Goal: Transaction & Acquisition: Book appointment/travel/reservation

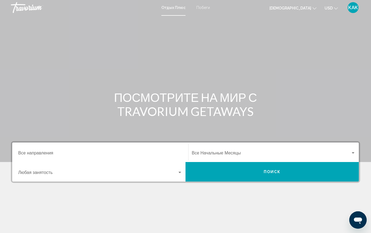
scroll to position [2, 0]
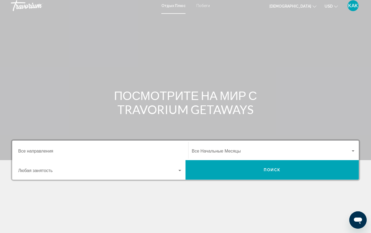
click at [180, 170] on div "Виджет поиска" at bounding box center [179, 171] width 5 height 4
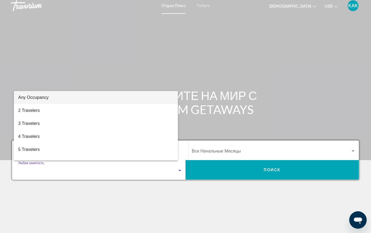
scroll to position [71, 0]
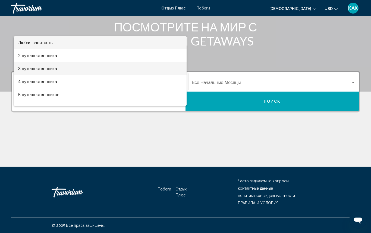
click at [68, 68] on span "3 путешественника" at bounding box center [100, 68] width 164 height 13
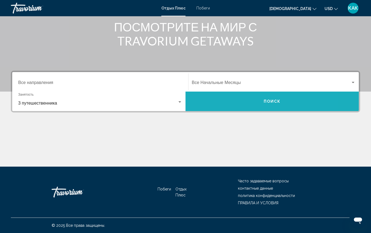
click at [210, 102] on button "ПОИСК" at bounding box center [271, 102] width 173 height 20
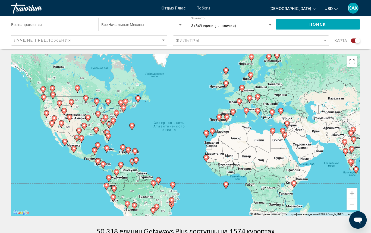
scroll to position [1, 0]
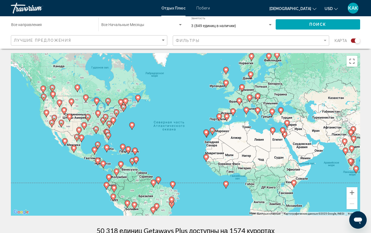
click at [126, 37] on div "ЛУЧШИЕ ПРЕДЛОЖЕНИЯ" at bounding box center [90, 41] width 152 height 10
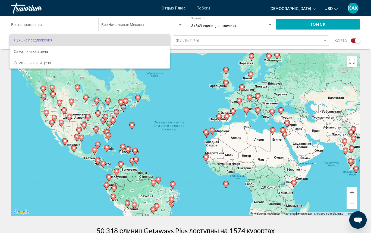
scroll to position [1, 0]
click at [175, 91] on div at bounding box center [185, 116] width 371 height 233
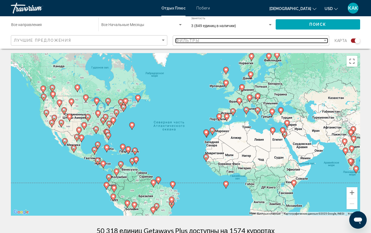
click at [324, 40] on div "фильтр" at bounding box center [324, 40] width 3 height 1
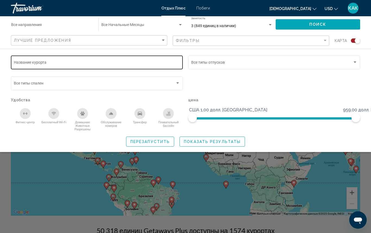
click at [88, 63] on input "Название курорта" at bounding box center [97, 63] width 166 height 4
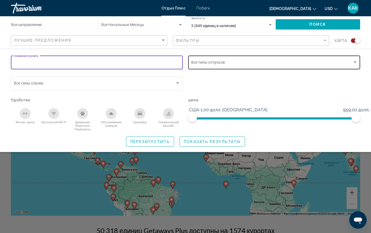
click at [355, 62] on div "Виджет поиска" at bounding box center [354, 62] width 3 height 1
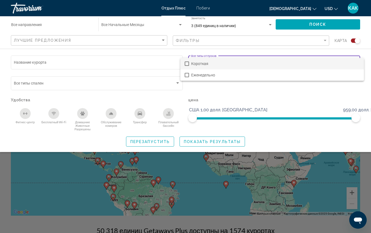
click at [331, 64] on span "Короткая" at bounding box center [275, 63] width 168 height 11
click at [82, 63] on div at bounding box center [185, 116] width 371 height 233
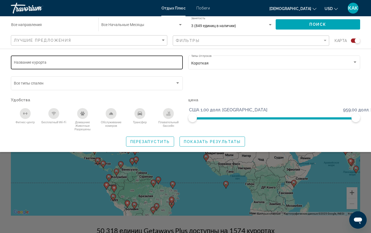
scroll to position [1, 0]
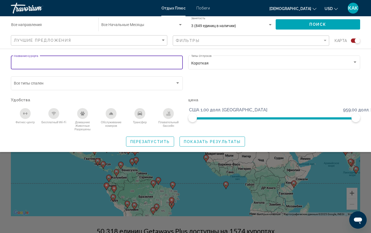
click at [80, 63] on input "Название курорта" at bounding box center [97, 63] width 166 height 4
type input "*"
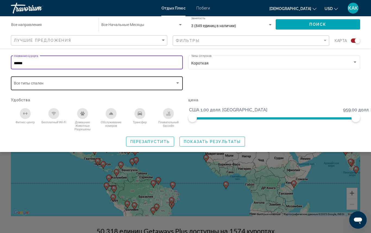
type input "******"
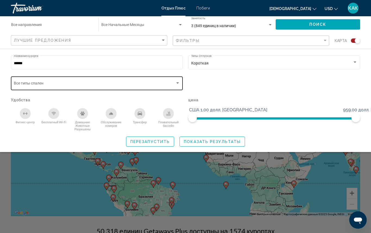
click at [85, 82] on div "Bedroom Types Все типы спален" at bounding box center [97, 82] width 166 height 15
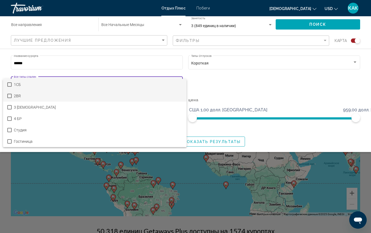
click at [9, 96] on mat-pseudo-checkbox at bounding box center [9, 96] width 4 height 4
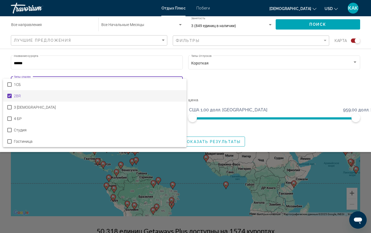
click at [208, 84] on div at bounding box center [185, 116] width 371 height 233
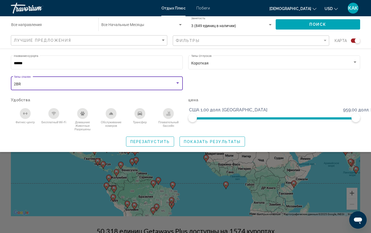
click at [122, 85] on div "2BR" at bounding box center [94, 84] width 161 height 4
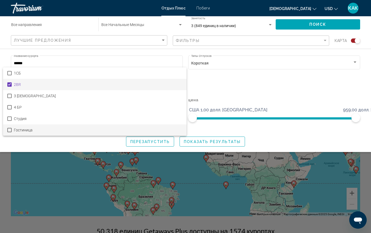
click at [10, 129] on mat-pseudo-checkbox at bounding box center [9, 130] width 4 height 4
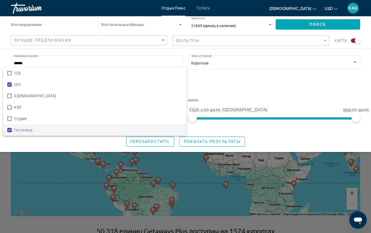
click at [213, 81] on div at bounding box center [185, 116] width 371 height 233
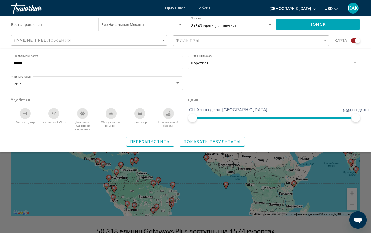
scroll to position [0, 0]
click at [197, 142] on span "ПОКАЗАТЬ РЕЗУЛЬТАТЫ" at bounding box center [212, 142] width 57 height 4
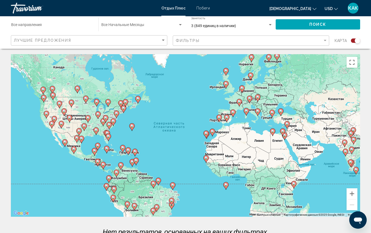
click at [71, 142] on div "Чтобы активировать перетаскивание с помощью клавиатуры, нажмите Alt + Ввод. Пос…" at bounding box center [185, 135] width 349 height 163
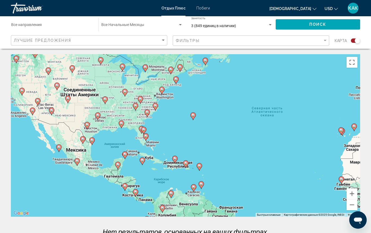
click at [270, 24] on div "Виджет поиска" at bounding box center [270, 24] width 3 height 1
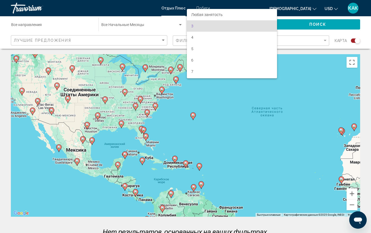
click at [270, 24] on span "3" at bounding box center [232, 25] width 82 height 11
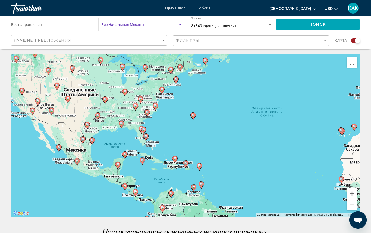
click at [155, 25] on span "Виджет поиска" at bounding box center [139, 26] width 77 height 4
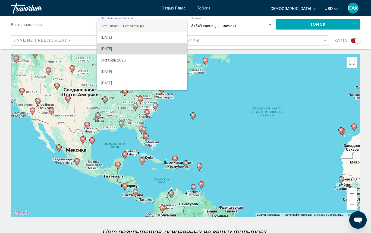
click at [134, 48] on span "Сентябрь 2025 года" at bounding box center [141, 48] width 81 height 11
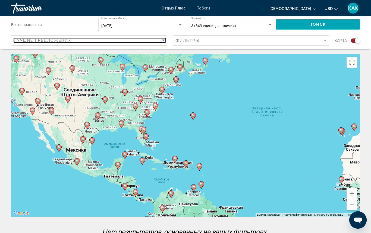
click at [164, 40] on div "СОРТИРОВКА ПО" at bounding box center [163, 40] width 3 height 1
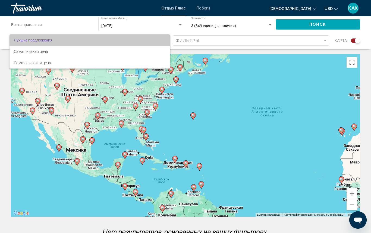
click at [164, 39] on span "Лучшие предложения" at bounding box center [90, 39] width 152 height 11
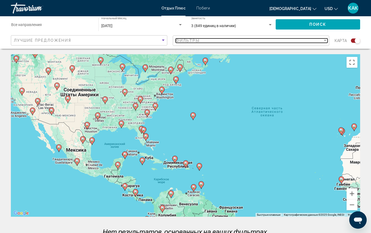
click at [217, 39] on div "Фильтры" at bounding box center [249, 41] width 147 height 4
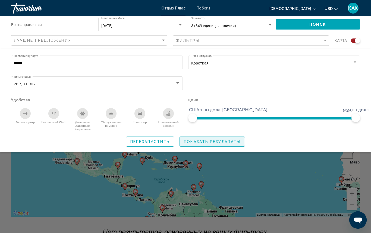
click at [213, 143] on span "ПОКАЗАТЬ РЕЗУЛЬТАТЫ" at bounding box center [212, 142] width 57 height 4
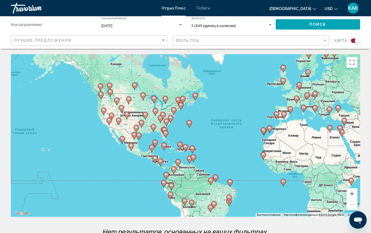
click at [63, 25] on input "Destination Все направления" at bounding box center [52, 26] width 82 height 4
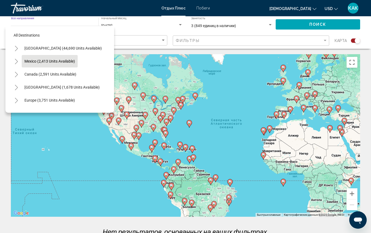
click at [42, 62] on span "Mexico (2,413 units available)" at bounding box center [49, 61] width 50 height 4
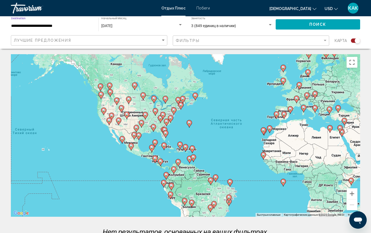
click at [288, 26] on button "ПОИСК" at bounding box center [317, 24] width 85 height 10
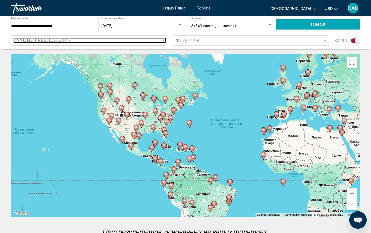
click at [163, 40] on div "СОРТИРОВКА ПО" at bounding box center [163, 40] width 3 height 1
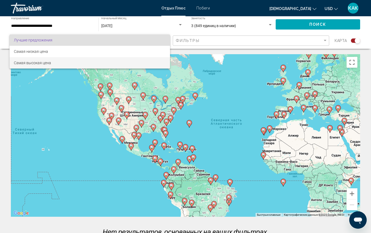
click at [122, 62] on span "Самая высокая цена" at bounding box center [90, 62] width 152 height 11
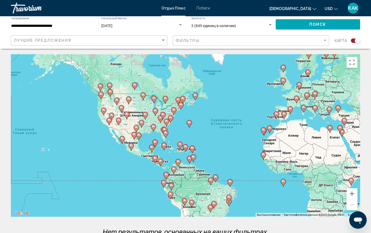
click at [206, 38] on div "Фильтры" at bounding box center [252, 41] width 152 height 10
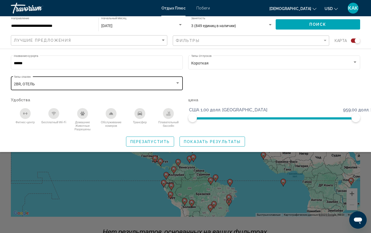
click at [48, 83] on div "2BR, ОТЕЛЬ" at bounding box center [94, 84] width 161 height 4
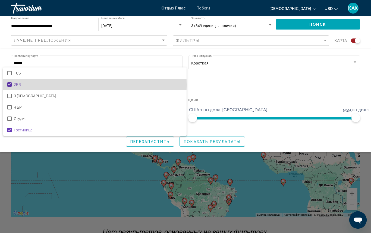
click at [10, 84] on mat-pseudo-checkbox at bounding box center [9, 84] width 4 height 4
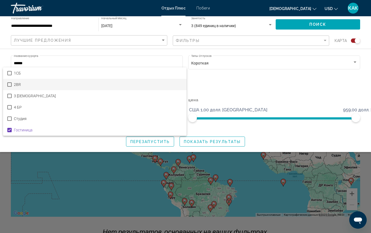
click at [78, 144] on div at bounding box center [185, 116] width 371 height 233
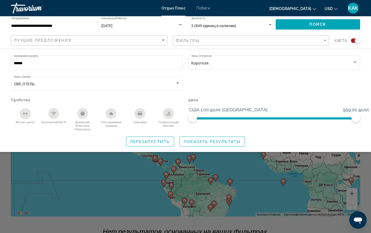
scroll to position [2, 0]
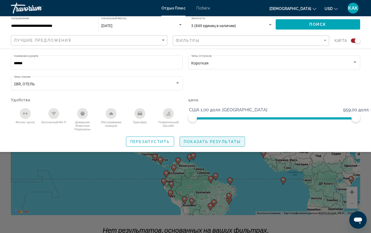
click at [207, 142] on span "ПОКАЗАТЬ РЕЗУЛЬТАТЫ" at bounding box center [212, 142] width 57 height 4
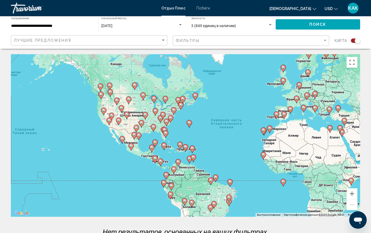
click at [314, 8] on icon "Изменить язык" at bounding box center [314, 9] width 4 height 4
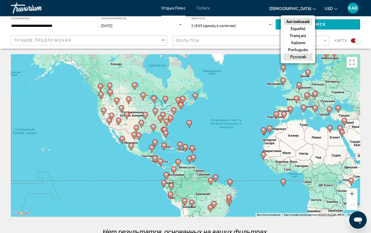
click at [300, 56] on button "Русский" at bounding box center [297, 56] width 29 height 7
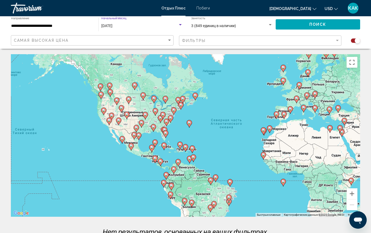
click at [180, 24] on div "Виджет поиска" at bounding box center [180, 25] width 5 height 4
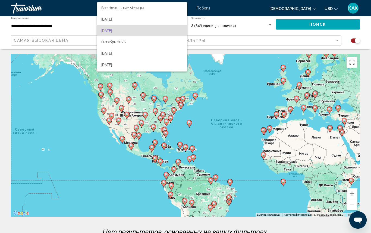
scroll to position [5, 0]
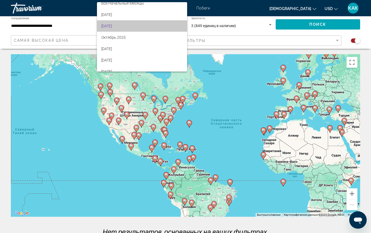
click at [166, 25] on span "Сентябрь 2025 года" at bounding box center [141, 25] width 81 height 11
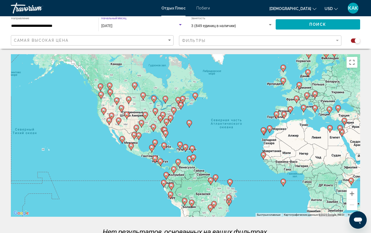
click at [270, 24] on div "Виджет поиска" at bounding box center [270, 25] width 5 height 4
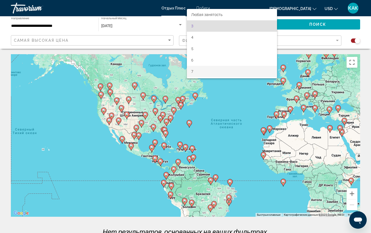
click at [226, 70] on span "7" at bounding box center [232, 71] width 82 height 11
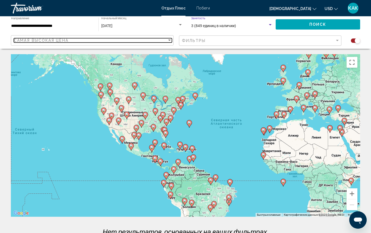
click at [122, 39] on div "САМАЯ ВЫСОКАЯ ЦЕНА" at bounding box center [90, 40] width 153 height 4
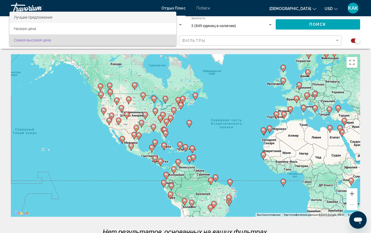
click at [80, 16] on span "Лучшие предложения" at bounding box center [93, 17] width 158 height 11
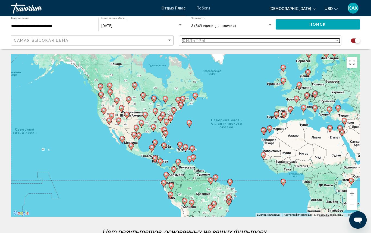
click at [208, 39] on div "Фильтры" at bounding box center [258, 41] width 153 height 4
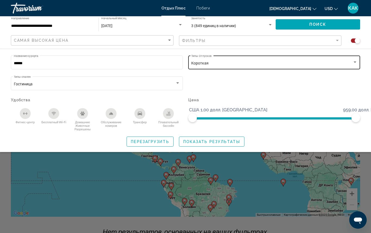
click at [356, 62] on div "Виджет поиска" at bounding box center [354, 62] width 3 height 1
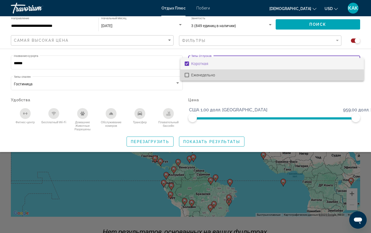
click at [188, 75] on mat-pseudo-checkbox at bounding box center [187, 75] width 4 height 4
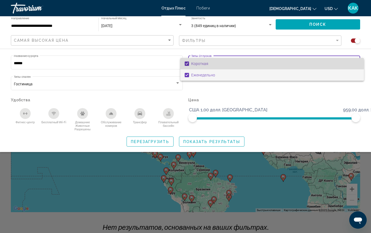
click at [186, 64] on mat-pseudo-checkbox at bounding box center [187, 64] width 4 height 4
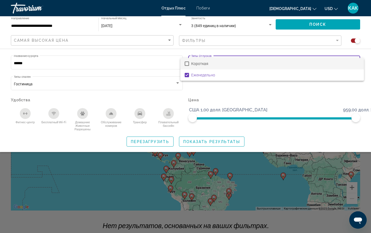
scroll to position [5, 0]
click at [53, 114] on div at bounding box center [185, 116] width 371 height 233
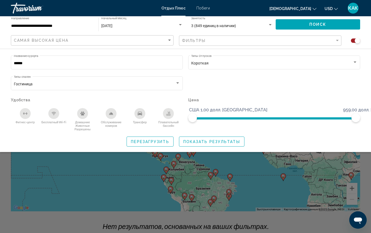
click at [53, 114] on icon "Бесплатный Wi-Fi" at bounding box center [53, 113] width 3 height 1
click at [111, 115] on icon "Обслуживание номеров" at bounding box center [111, 113] width 4 height 2
click at [170, 114] on icon "Плавательный бассейн" at bounding box center [168, 113] width 2 height 3
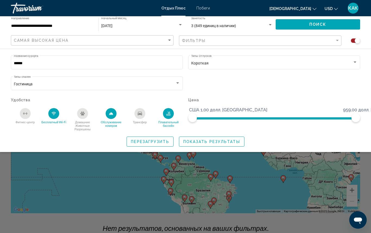
scroll to position [3, 0]
click at [207, 142] on span "ПОКАЗАТЬ РЕЗУЛЬТАТЫ" at bounding box center [211, 142] width 57 height 4
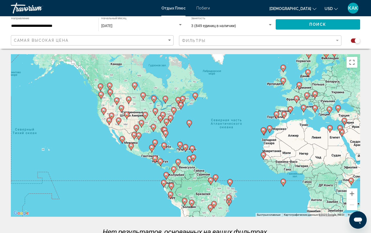
click at [131, 145] on image "Основное содержание" at bounding box center [130, 145] width 3 height 3
type input "**********"
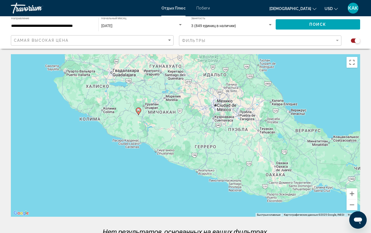
drag, startPoint x: 238, startPoint y: 147, endPoint x: 117, endPoint y: 86, distance: 135.7
click at [117, 86] on div "Чтобы активировать перетаскивание с помощью клавиатуры, нажмите Alt + Ввод. Пос…" at bounding box center [185, 135] width 349 height 163
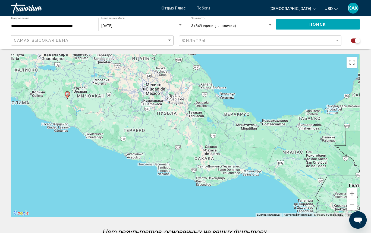
drag, startPoint x: 216, startPoint y: 129, endPoint x: 153, endPoint y: 113, distance: 65.2
click at [153, 113] on div "Чтобы активировать перетаскивание с помощью клавиатуры, нажмите Alt + Ввод. Пос…" at bounding box center [185, 135] width 349 height 163
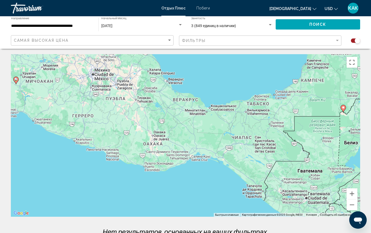
drag, startPoint x: 294, startPoint y: 186, endPoint x: 243, endPoint y: 172, distance: 52.9
click at [243, 172] on div "Чтобы активировать перетаскивание с помощью клавиатуры, нажмите Alt + Ввод. Пос…" at bounding box center [185, 135] width 349 height 163
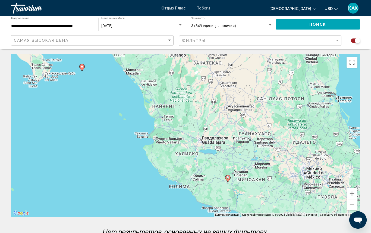
drag, startPoint x: 115, startPoint y: 134, endPoint x: 326, endPoint y: 233, distance: 233.8
click at [326, 233] on div "← Переместить влево → Переместить вправо ↑ Переместить вверх ↓ Переместить вниз…" at bounding box center [185, 147] width 371 height 186
click at [179, 26] on div "Виджет поиска" at bounding box center [180, 24] width 3 height 1
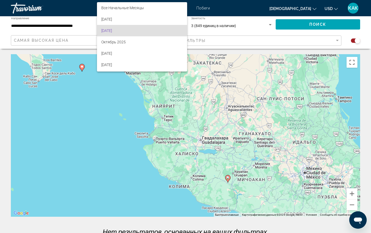
scroll to position [5, 0]
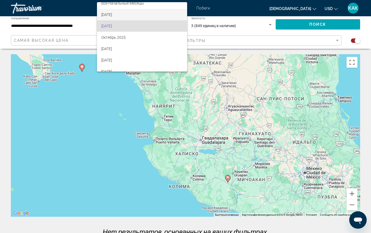
click at [135, 16] on span "Август 2025 года" at bounding box center [141, 14] width 81 height 11
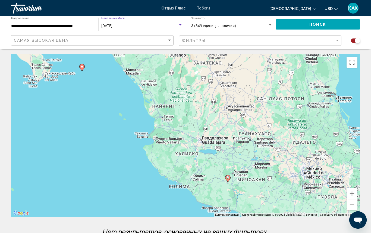
scroll to position [0, 0]
click at [180, 24] on div "Виджет поиска" at bounding box center [180, 25] width 5 height 4
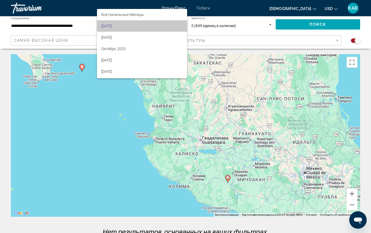
click at [139, 25] on span "Август 2025 года" at bounding box center [141, 25] width 81 height 11
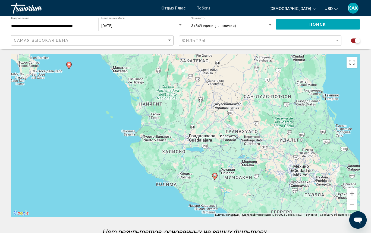
drag, startPoint x: 247, startPoint y: 174, endPoint x: 233, endPoint y: 171, distance: 13.9
click at [233, 171] on div "Чтобы активировать перетаскивание с помощью клавиатуры, нажмите Alt + Ввод. Пос…" at bounding box center [185, 135] width 349 height 163
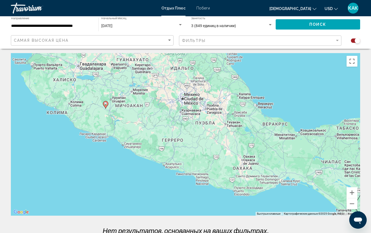
drag, startPoint x: 277, startPoint y: 190, endPoint x: 174, endPoint y: 123, distance: 123.6
click at [174, 123] on div "Чтобы активировать перетаскивание с помощью клавиатуры, нажмите Alt + Ввод. Пос…" at bounding box center [185, 134] width 349 height 163
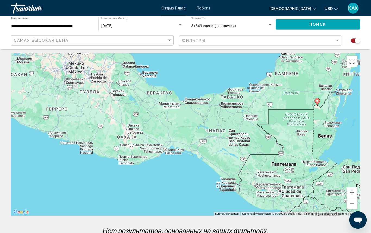
drag, startPoint x: 255, startPoint y: 157, endPoint x: 141, endPoint y: 120, distance: 119.1
click at [142, 120] on div "Чтобы активировать перетаскивание с помощью клавиатуры, нажмите Alt + Ввод. Пос…" at bounding box center [185, 134] width 349 height 163
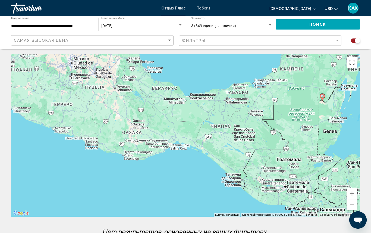
scroll to position [0, 0]
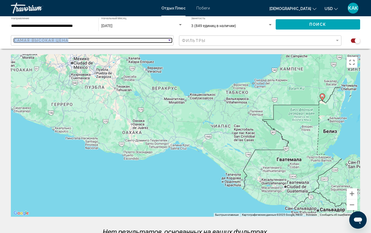
drag, startPoint x: 128, startPoint y: 38, endPoint x: 129, endPoint y: 44, distance: 6.0
click at [129, 44] on div "САМАЯ ВЫСОКАЯ ЦЕНА" at bounding box center [93, 41] width 158 height 10
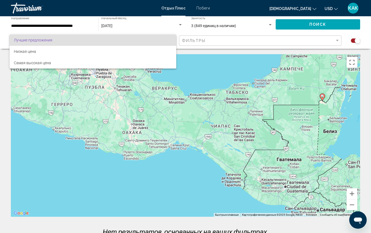
click at [157, 24] on div at bounding box center [185, 116] width 371 height 233
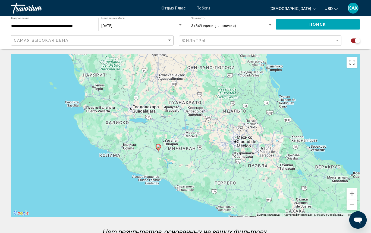
drag, startPoint x: 181, startPoint y: 125, endPoint x: 341, endPoint y: 202, distance: 178.4
click at [342, 202] on div "Чтобы активировать перетаскивание с помощью клавиатуры, нажмите Alt + Ввод. Пос…" at bounding box center [185, 135] width 349 height 163
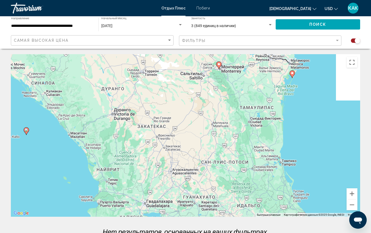
drag, startPoint x: 153, startPoint y: 99, endPoint x: 174, endPoint y: 193, distance: 97.0
click at [174, 193] on div "Чтобы активировать перетаскивание с помощью клавиатуры, нажмите Alt + Ввод. Пос…" at bounding box center [185, 135] width 349 height 163
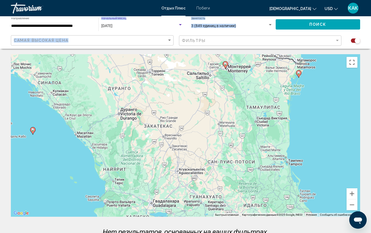
drag, startPoint x: 181, startPoint y: 26, endPoint x: 182, endPoint y: 47, distance: 21.2
click at [182, 47] on div "**********" at bounding box center [185, 32] width 371 height 33
click at [332, 94] on div "Чтобы активировать перетаскивание с помощью клавиатуры, нажмите Alt + Ввод. Пос…" at bounding box center [185, 135] width 349 height 163
click at [155, 26] on div "Сентябрь 2025 года" at bounding box center [139, 26] width 77 height 4
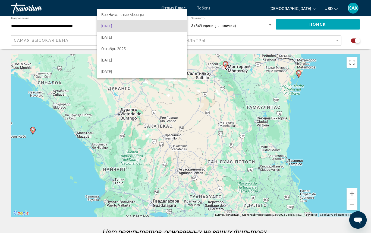
scroll to position [0, 0]
click at [315, 9] on div at bounding box center [185, 116] width 371 height 233
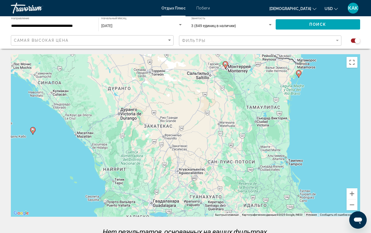
scroll to position [0, 0]
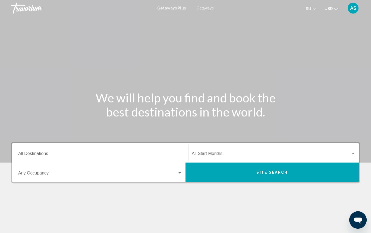
click at [207, 8] on span "Getaways" at bounding box center [204, 8] width 17 height 4
click at [36, 154] on input "Destination All Destinations" at bounding box center [100, 155] width 164 height 5
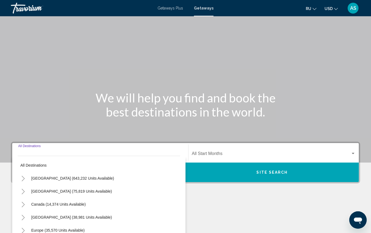
scroll to position [71, 0]
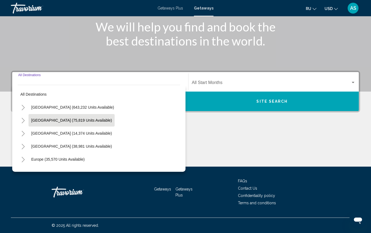
click at [40, 121] on span "[GEOGRAPHIC_DATA] (75,819 Units Available)" at bounding box center [71, 120] width 81 height 4
type input "**********"
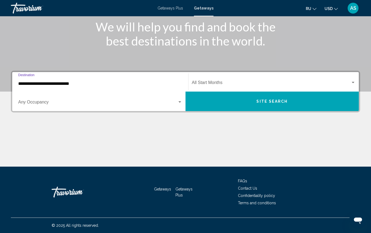
click at [37, 84] on input "**********" at bounding box center [100, 83] width 164 height 5
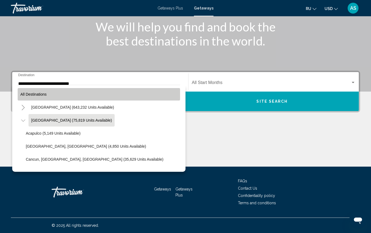
click at [32, 96] on span "All Destinations" at bounding box center [33, 94] width 26 height 4
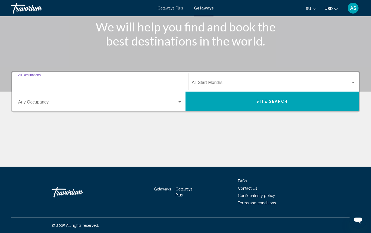
click at [36, 82] on input "Destination All Destinations" at bounding box center [100, 83] width 164 height 5
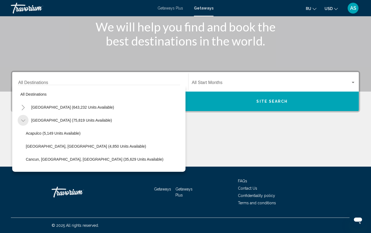
click at [23, 121] on icon "Toggle Mexico (75,819 units available)" at bounding box center [23, 120] width 4 height 5
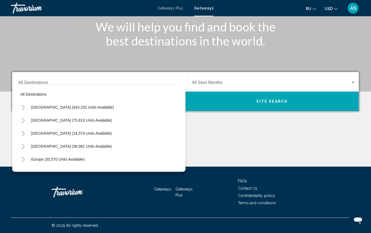
click at [24, 120] on icon "Toggle Mexico (75,819 units available)" at bounding box center [23, 120] width 4 height 5
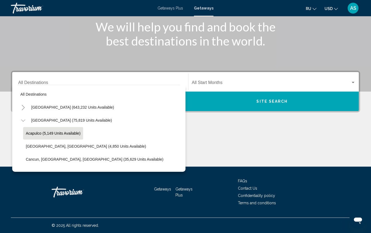
scroll to position [71, 0]
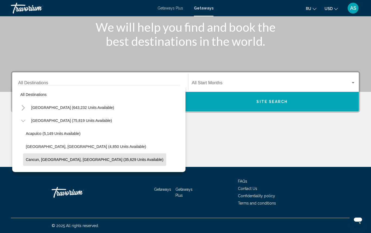
click at [33, 159] on span "Cancun, [GEOGRAPHIC_DATA], [GEOGRAPHIC_DATA] (35,629 Units Available)" at bounding box center [95, 160] width 138 height 4
type input "**********"
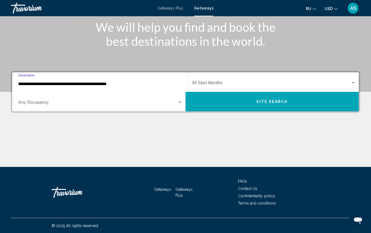
scroll to position [71, 0]
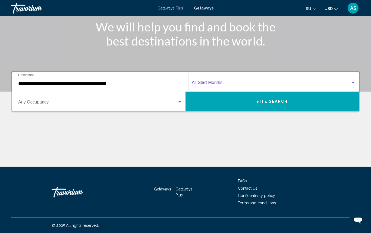
click at [352, 82] on div "Search widget" at bounding box center [352, 82] width 3 height 1
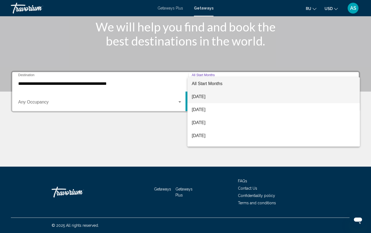
click at [199, 96] on span "[DATE]" at bounding box center [274, 96] width 164 height 13
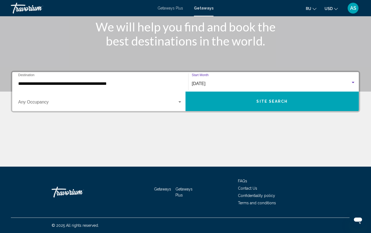
click at [181, 102] on div "Search widget" at bounding box center [179, 101] width 3 height 1
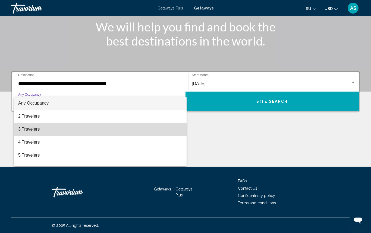
click at [119, 129] on span "3 Travelers" at bounding box center [100, 129] width 164 height 13
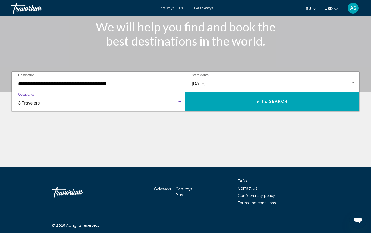
click at [223, 101] on button "Site Search" at bounding box center [271, 102] width 173 height 20
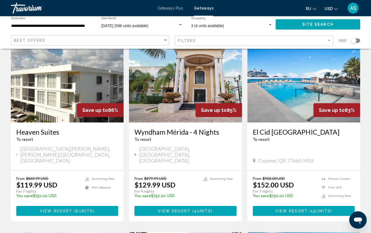
scroll to position [463, 0]
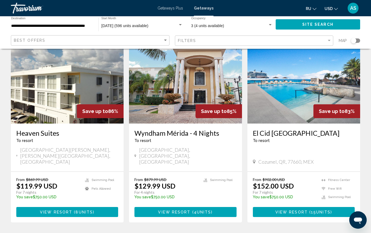
click at [57, 210] on span "VIEW RESORT (8" at bounding box center [59, 212] width 39 height 4
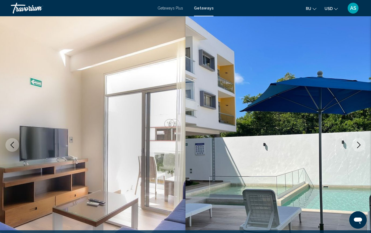
click at [167, 7] on span "Getaways Plus" at bounding box center [170, 8] width 26 height 4
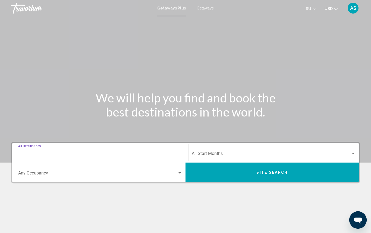
click at [29, 154] on input "Destination All Destinations" at bounding box center [100, 155] width 164 height 5
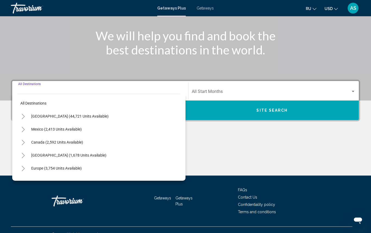
scroll to position [71, 0]
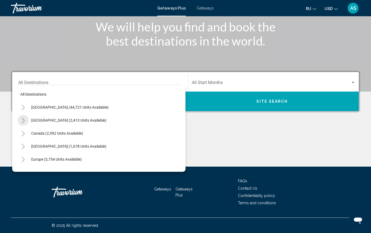
click at [24, 120] on icon "Toggle Mexico (2,413 units available)" at bounding box center [23, 120] width 4 height 5
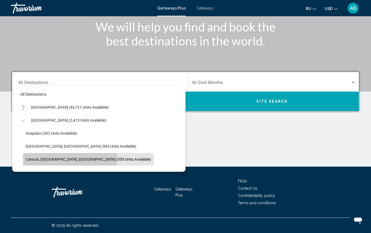
click at [34, 160] on span "Cancun, [GEOGRAPHIC_DATA], [GEOGRAPHIC_DATA] (350 Units Available)" at bounding box center [88, 159] width 125 height 4
type input "**********"
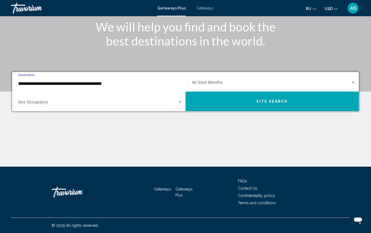
scroll to position [71, 0]
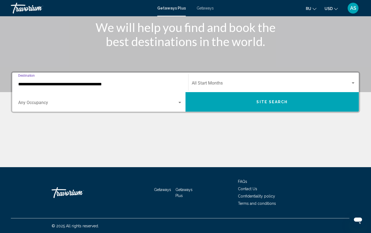
click at [180, 102] on div "Search widget" at bounding box center [179, 102] width 3 height 1
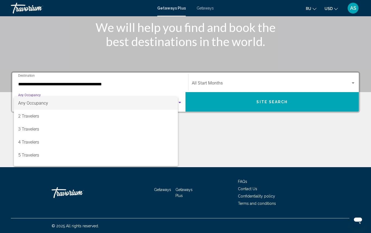
scroll to position [71, 0]
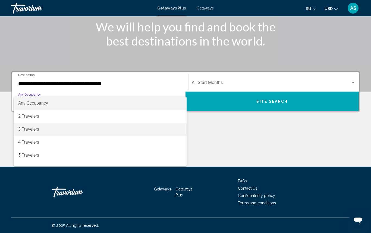
click at [84, 130] on span "3 Travelers" at bounding box center [100, 129] width 164 height 13
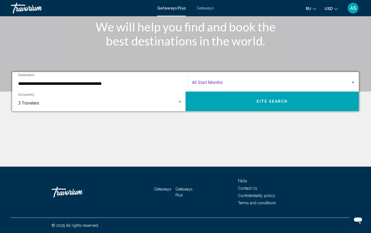
click at [353, 82] on div "Search widget" at bounding box center [352, 82] width 3 height 1
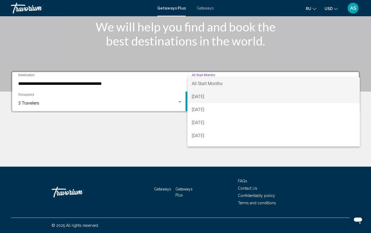
click at [229, 96] on span "[DATE]" at bounding box center [274, 96] width 164 height 13
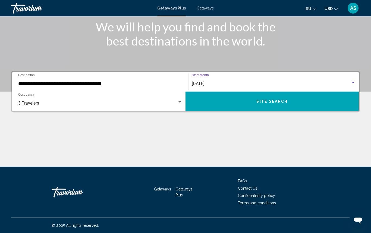
click at [228, 101] on button "Site Search" at bounding box center [271, 102] width 173 height 20
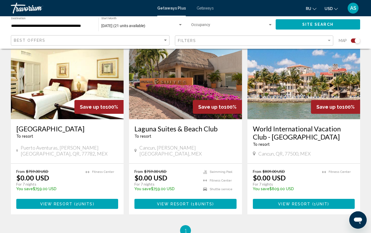
scroll to position [208, 0]
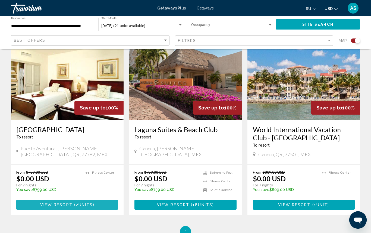
click at [78, 204] on span "VIEW RESORT (2" at bounding box center [59, 205] width 38 height 4
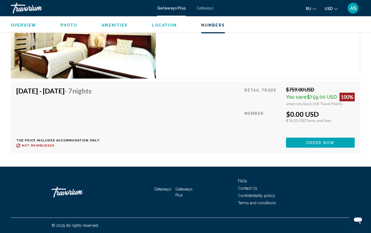
scroll to position [990, 0]
click at [300, 142] on button "ORDER NOW" at bounding box center [320, 143] width 69 height 10
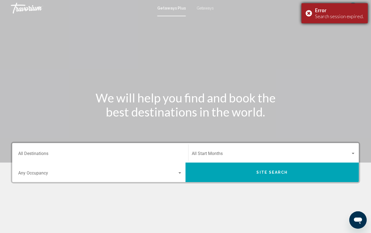
click at [309, 13] on div "Error Search session expired." at bounding box center [334, 13] width 66 height 20
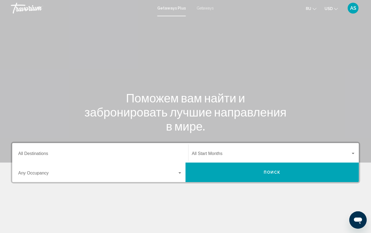
click at [99, 151] on div "Destination All Destinations" at bounding box center [100, 153] width 164 height 17
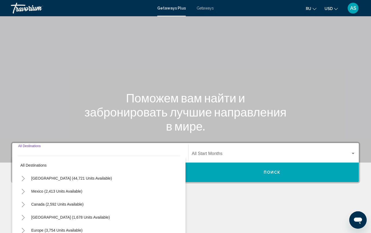
scroll to position [71, 0]
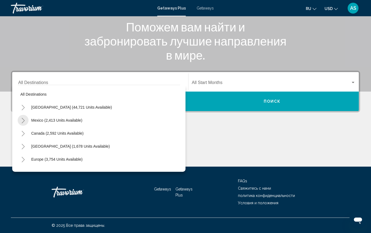
click at [23, 120] on icon "Toggle Mexico (2,413 units available)" at bounding box center [23, 120] width 4 height 5
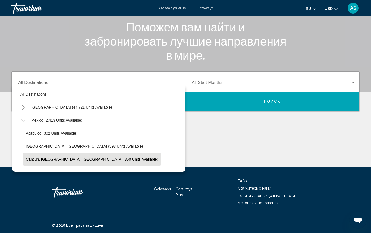
click at [30, 160] on span "Cancun, [GEOGRAPHIC_DATA], [GEOGRAPHIC_DATA] (350 units available)" at bounding box center [92, 159] width 132 height 4
type input "**********"
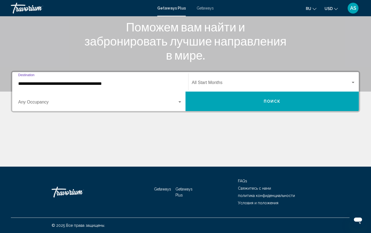
click at [77, 103] on span "Search widget" at bounding box center [97, 103] width 159 height 5
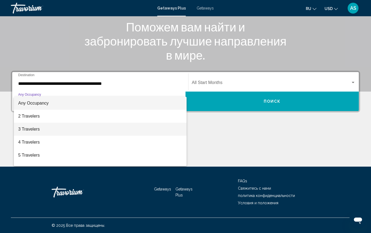
click at [49, 130] on span "3 Travelers" at bounding box center [100, 129] width 164 height 13
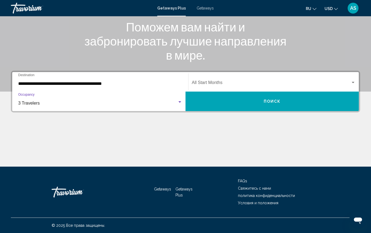
click at [353, 82] on div "Search widget" at bounding box center [352, 83] width 5 height 4
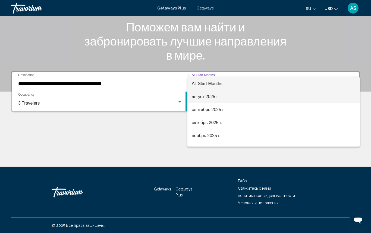
click at [267, 96] on span "август 2025 г." at bounding box center [274, 96] width 164 height 13
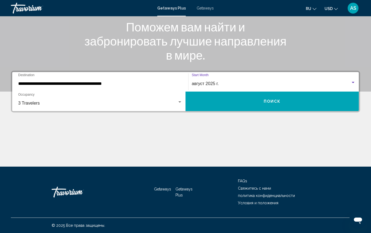
click at [250, 101] on button "Поиск" at bounding box center [271, 102] width 173 height 20
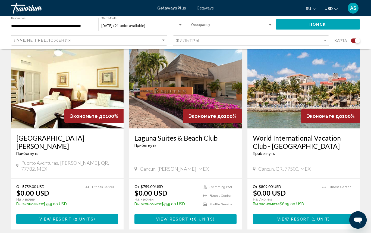
scroll to position [200, 0]
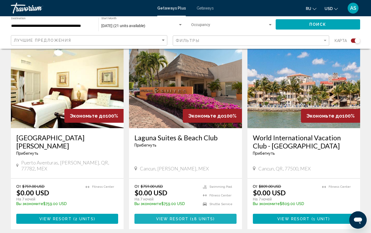
click at [170, 217] on span "View Resort" at bounding box center [172, 219] width 32 height 4
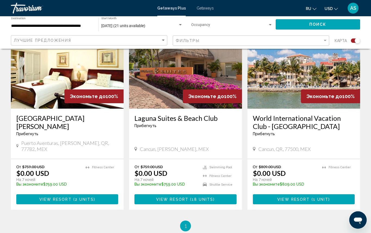
scroll to position [220, 0]
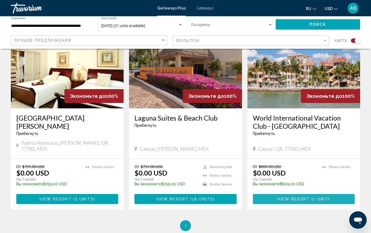
click at [285, 197] on span "View Resort" at bounding box center [293, 199] width 32 height 4
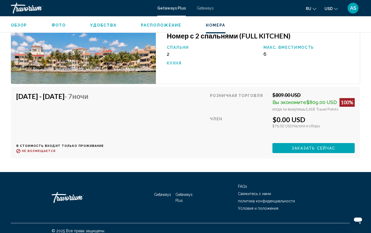
scroll to position [947, 0]
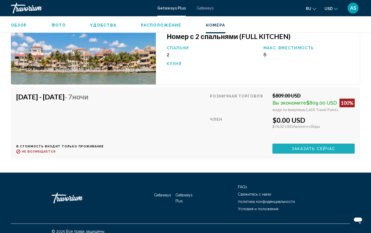
click at [292, 147] on span "Заказать сейчас" at bounding box center [313, 149] width 44 height 4
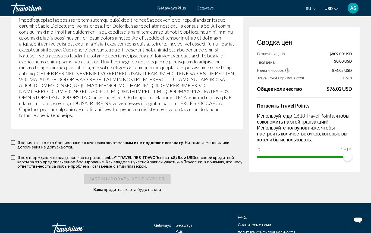
scroll to position [964, 0]
